Goal: Check status: Check status

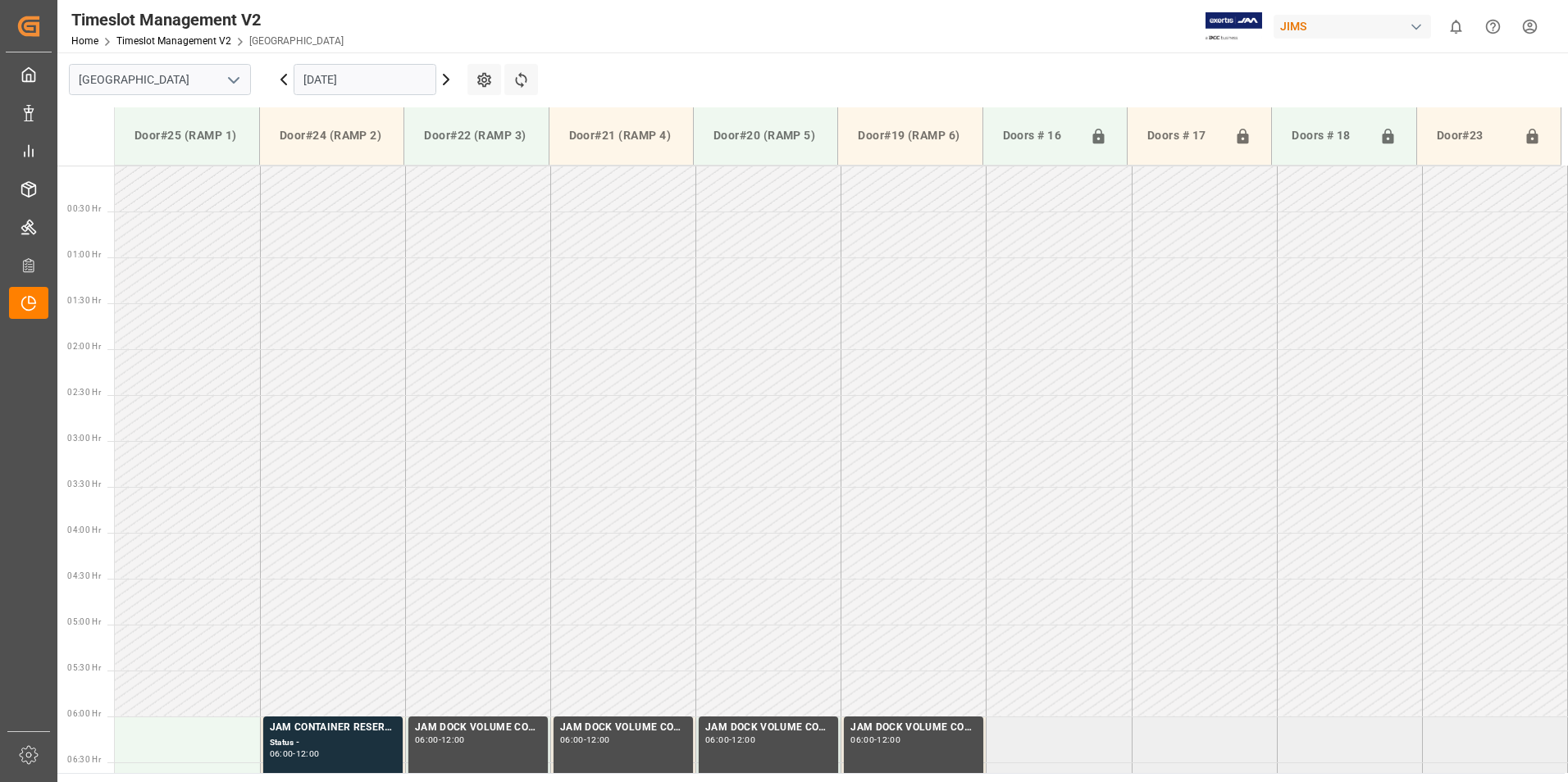
scroll to position [387, 0]
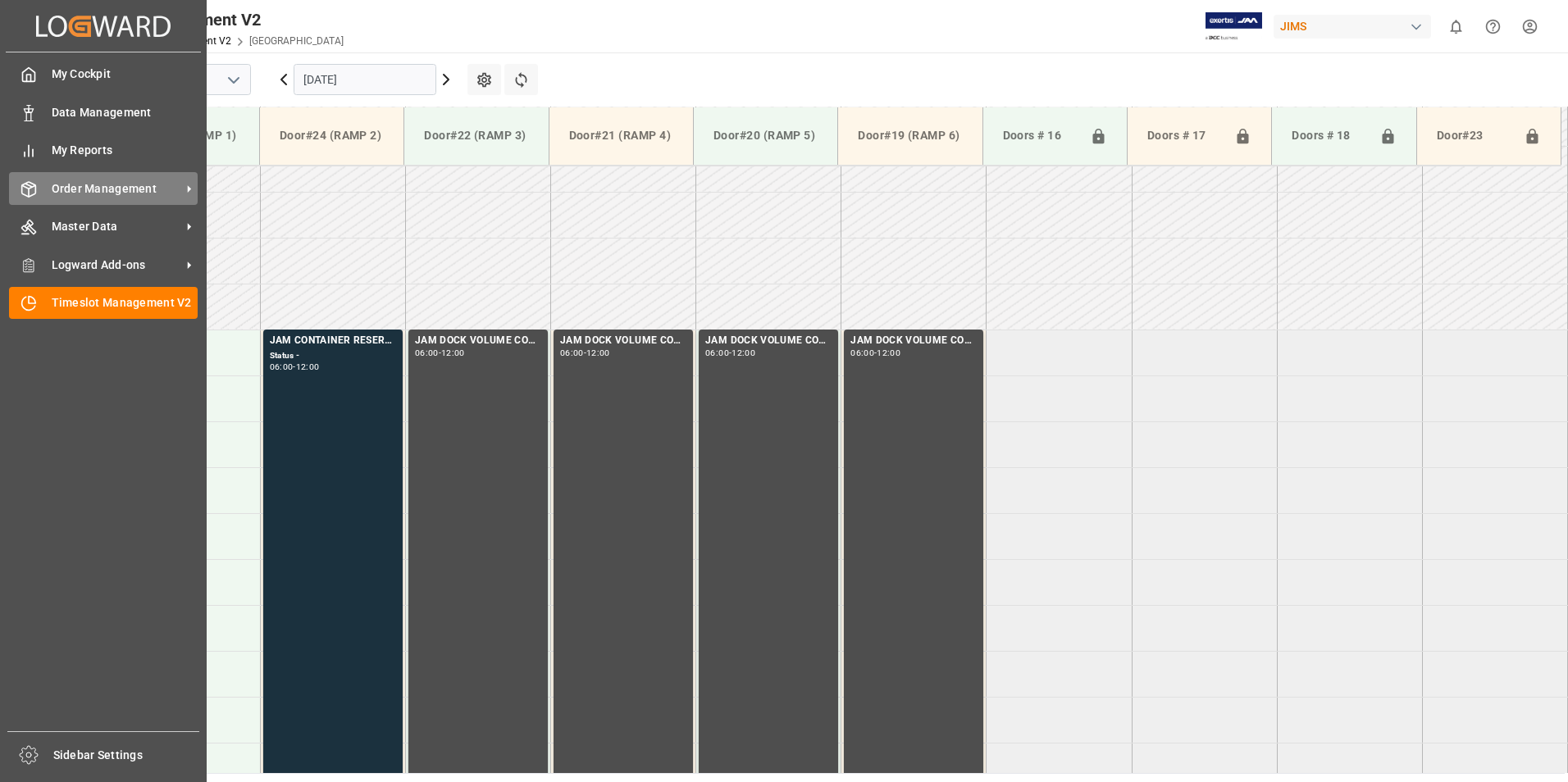
click at [74, 193] on span "Order Management" at bounding box center [116, 188] width 130 height 17
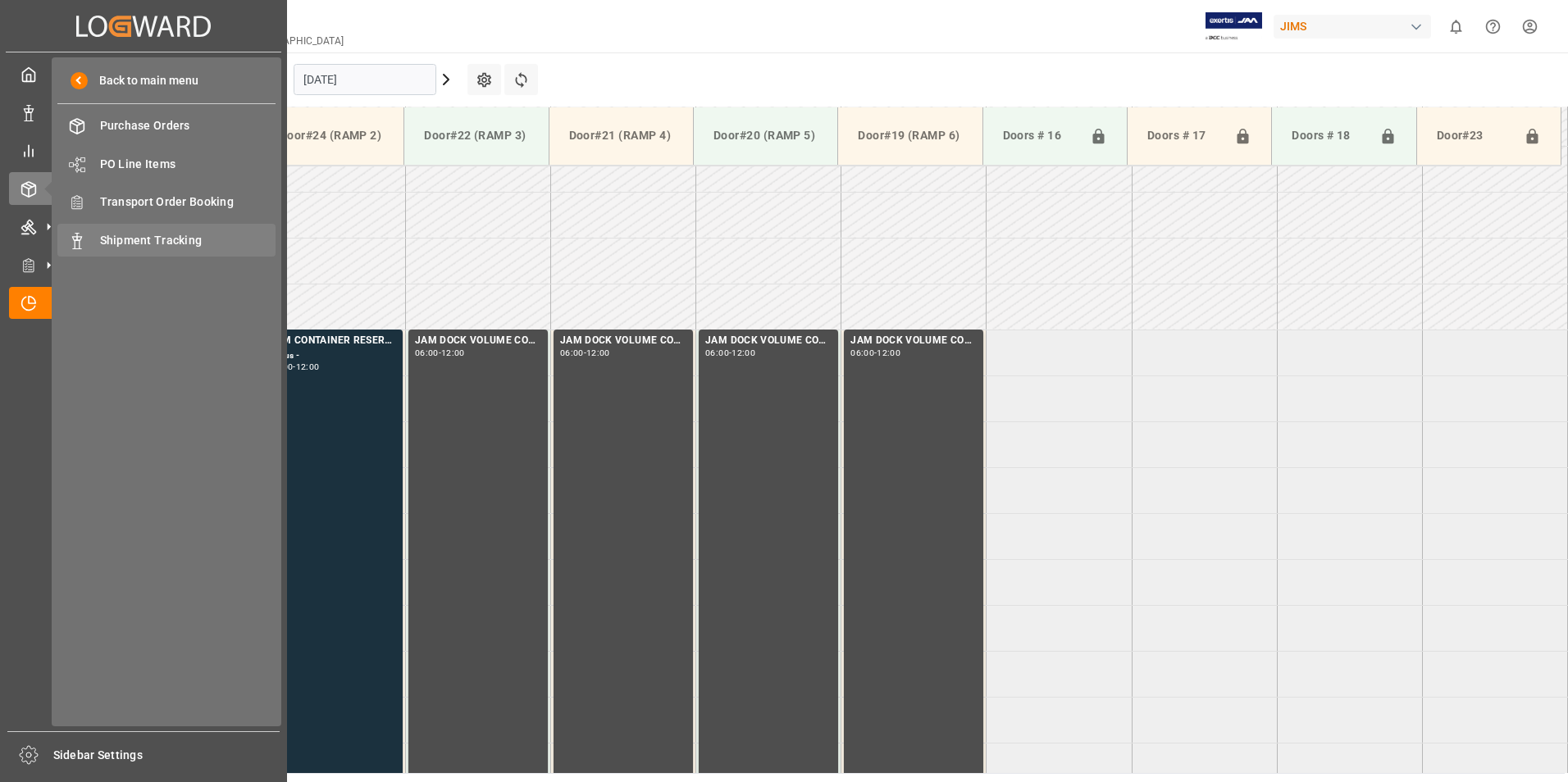
click at [167, 246] on span "Shipment Tracking" at bounding box center [188, 240] width 176 height 17
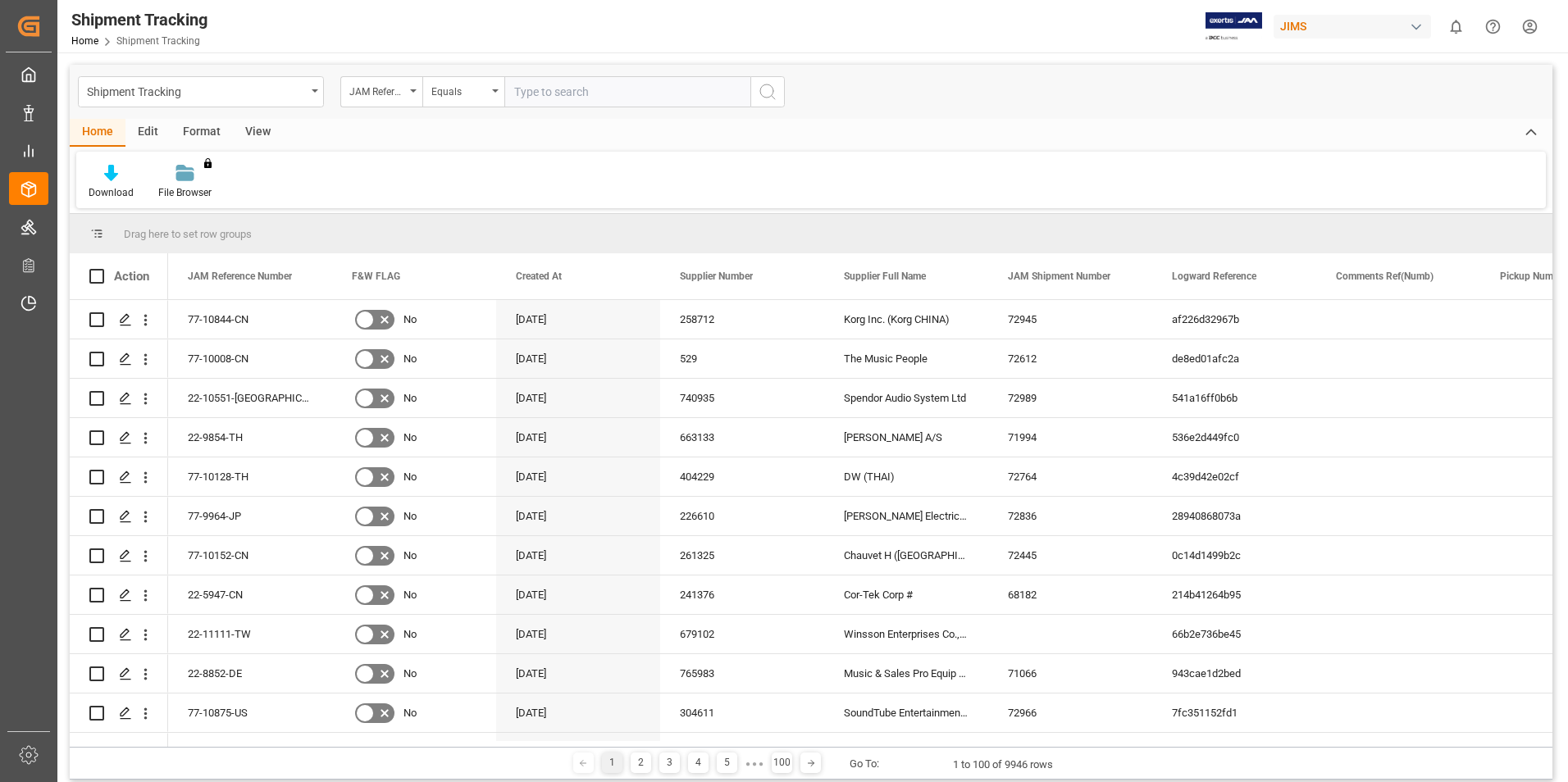
click at [539, 91] on input "text" at bounding box center [628, 92] width 246 height 31
type input "77-11010-TW"
click at [771, 100] on icon "search button" at bounding box center [767, 91] width 19 height 19
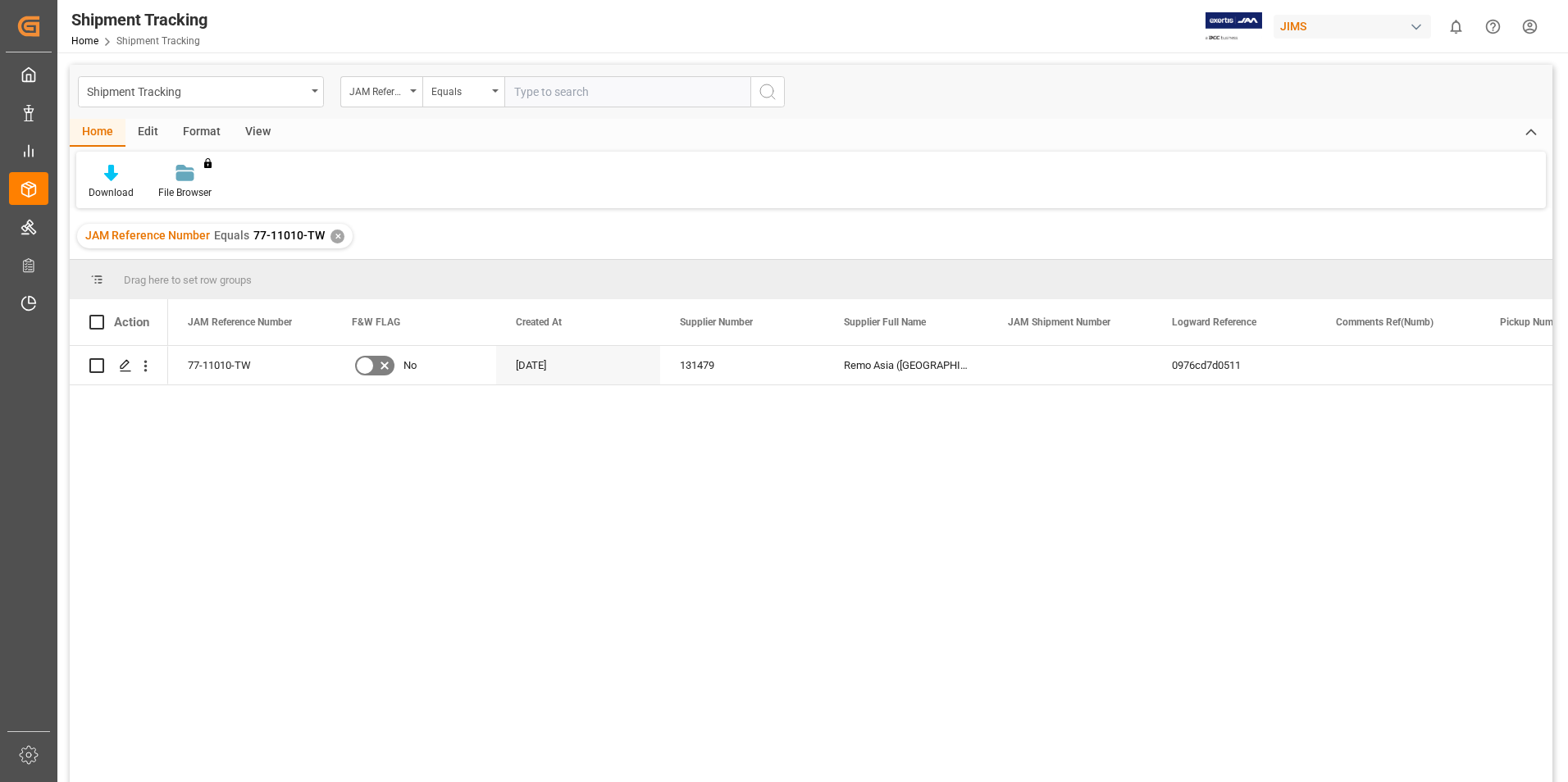
click at [335, 239] on div "✕" at bounding box center [337, 236] width 14 height 14
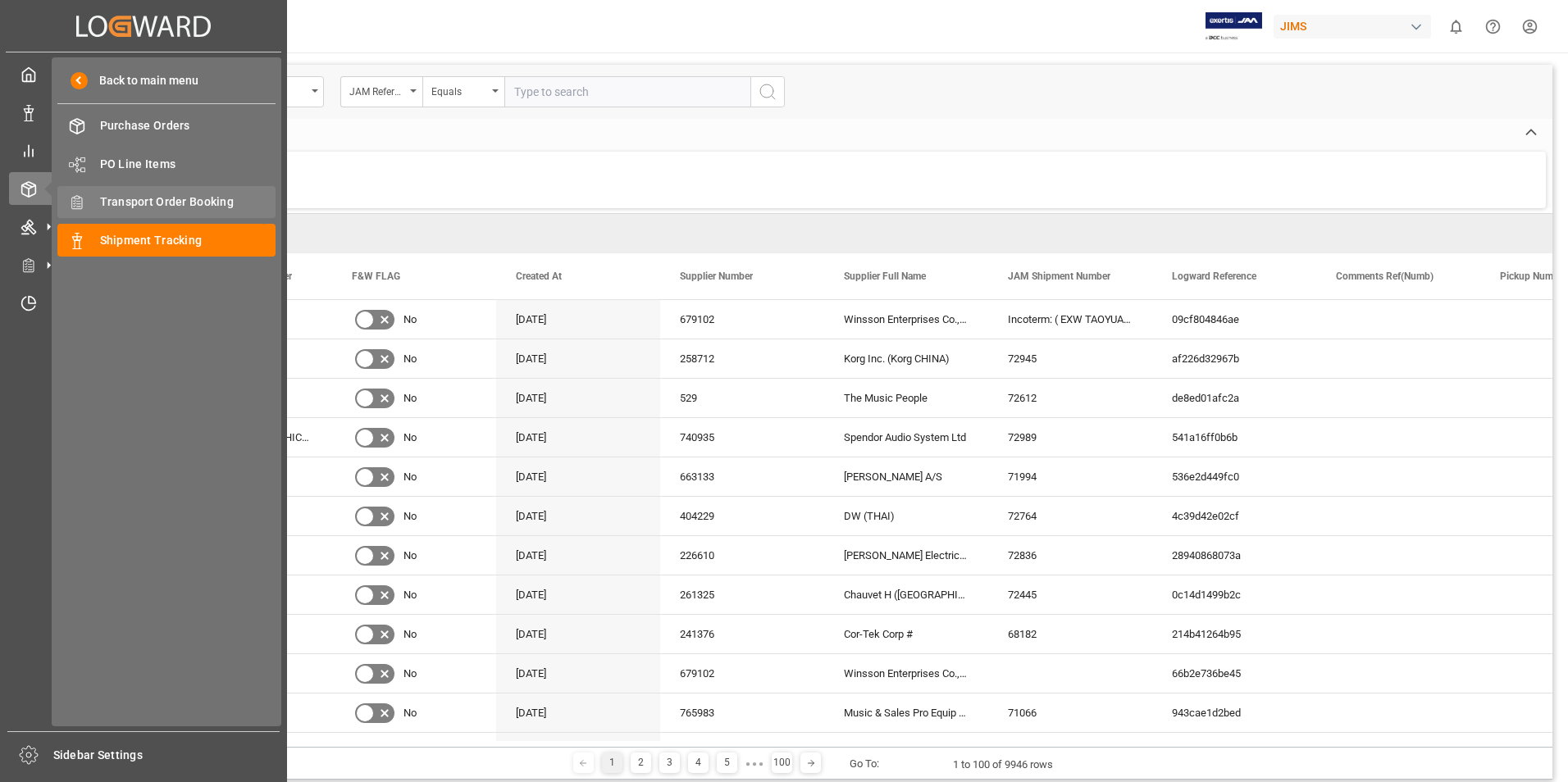
click at [161, 207] on span "Transport Order Booking" at bounding box center [188, 202] width 176 height 17
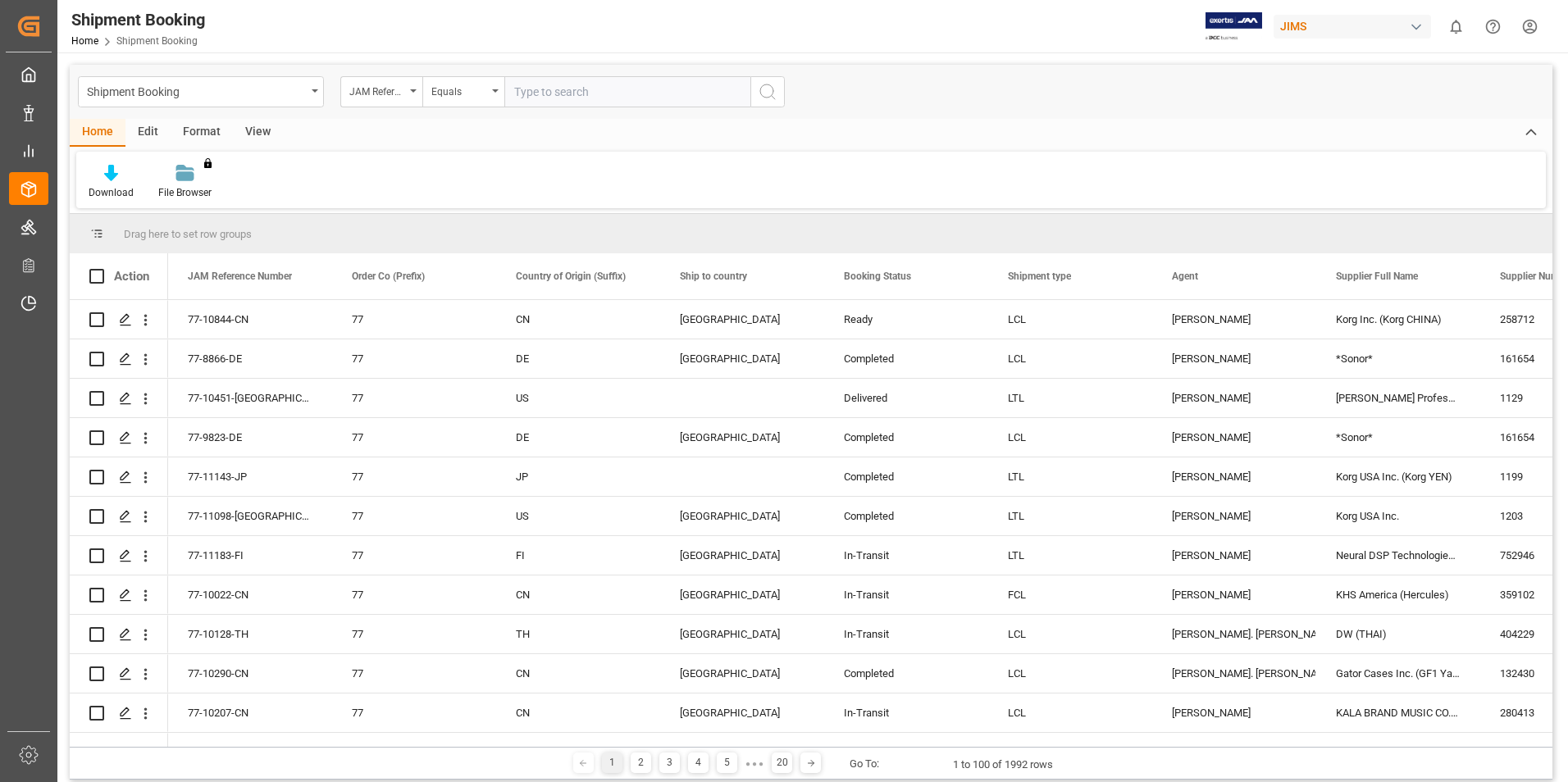
click at [559, 95] on input "text" at bounding box center [628, 92] width 246 height 31
paste input "77-11010-TW"
type input "77-11010-TW"
click at [753, 92] on button "search button" at bounding box center [767, 92] width 34 height 31
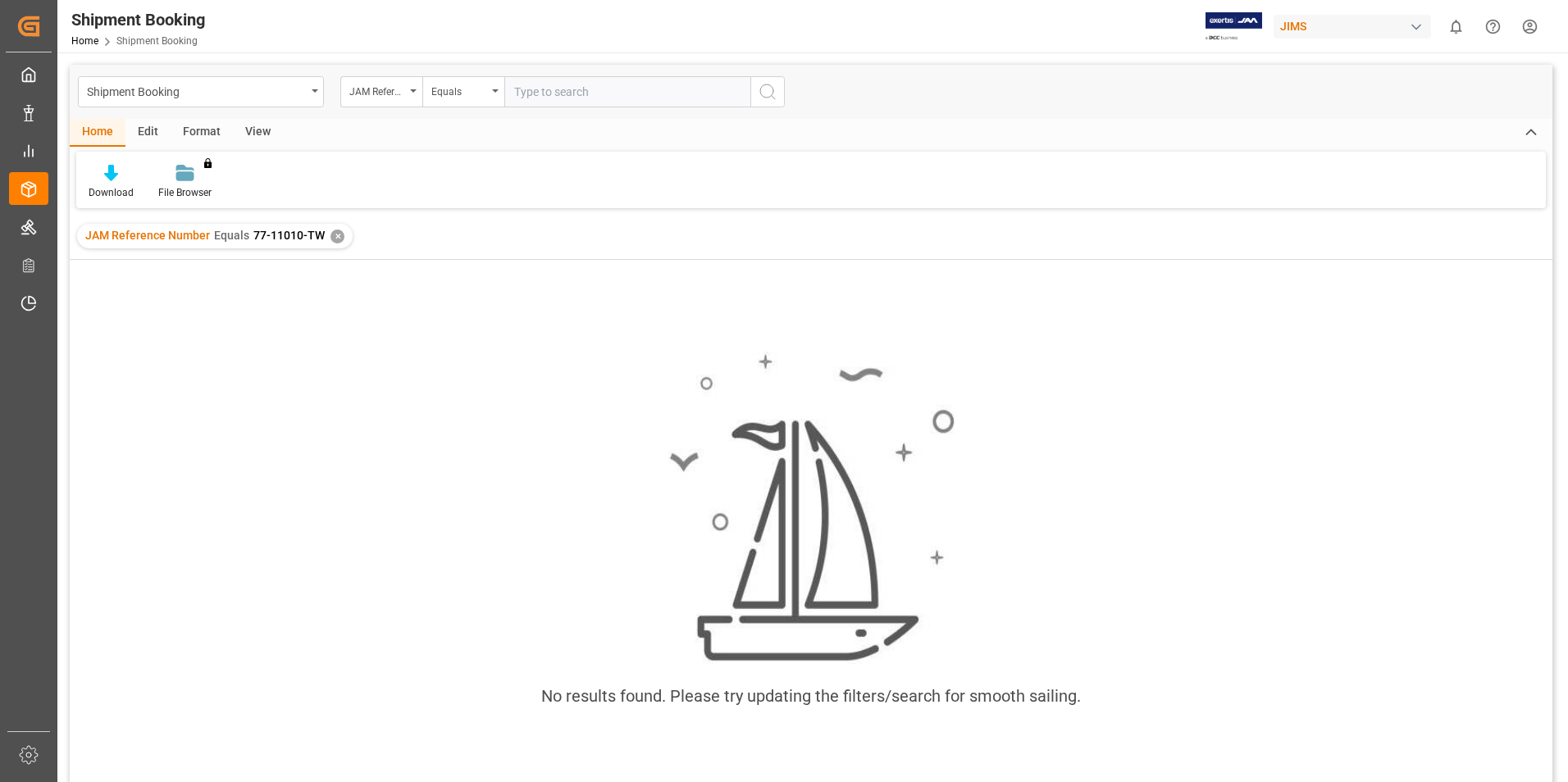
click at [331, 237] on div "✕" at bounding box center [337, 236] width 14 height 14
